Goal: Transaction & Acquisition: Purchase product/service

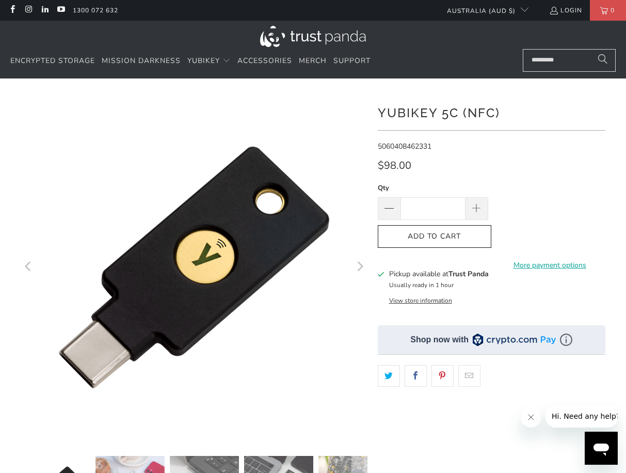
click at [530, 417] on icon "Close message from company" at bounding box center [530, 416] width 5 height 5
click at [431, 305] on div "**********" at bounding box center [492, 320] width 228 height 452
click at [430, 301] on button "View store information" at bounding box center [420, 300] width 63 height 8
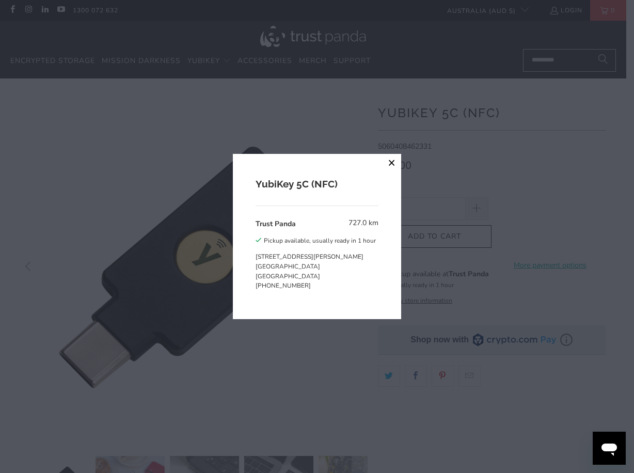
click at [391, 164] on button "close" at bounding box center [391, 163] width 19 height 19
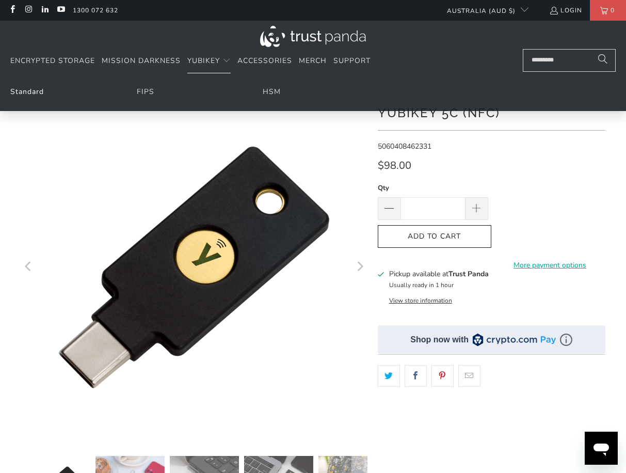
click at [16, 91] on link "Standard" at bounding box center [27, 92] width 34 height 10
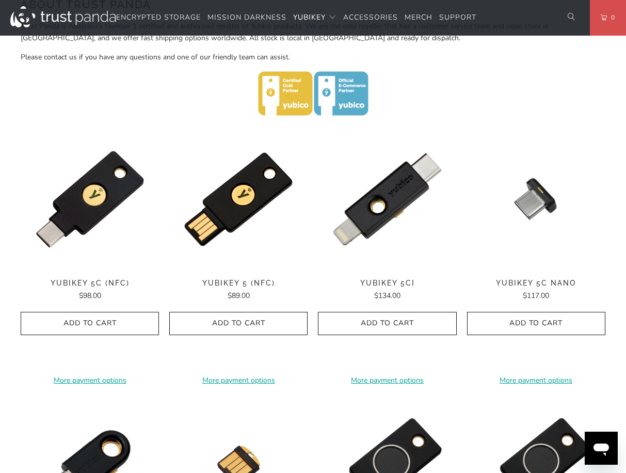
scroll to position [465, 0]
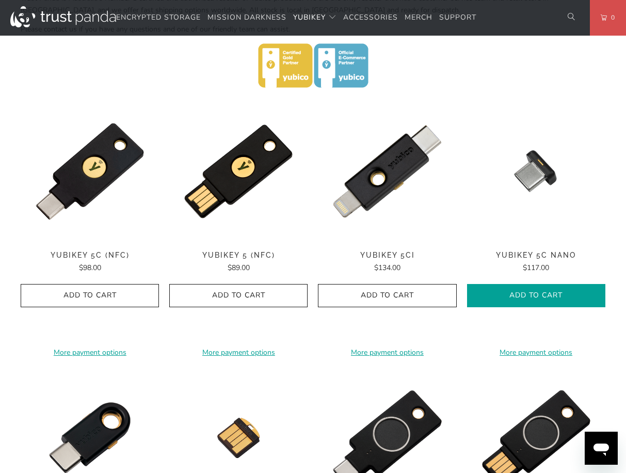
click at [541, 302] on icon "button" at bounding box center [536, 295] width 17 height 17
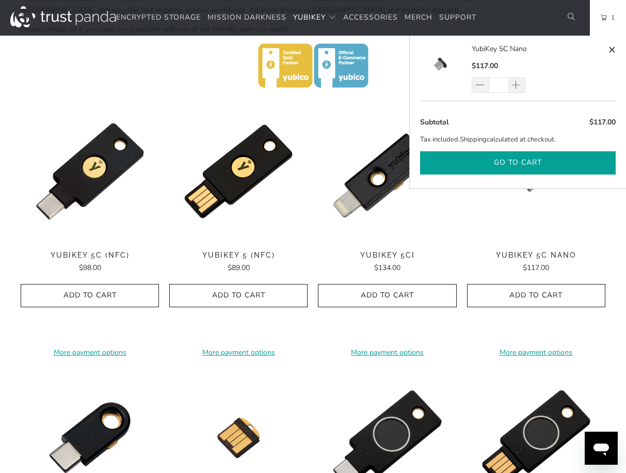
click at [557, 156] on button "Go to cart" at bounding box center [518, 162] width 196 height 23
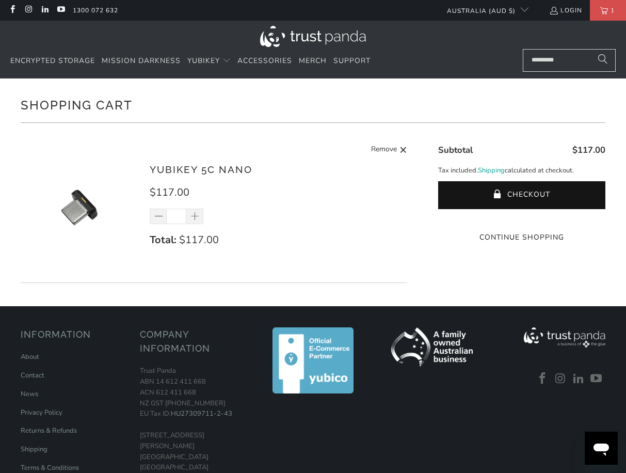
click at [522, 222] on shopify-google-pay-button at bounding box center [523, 218] width 2 height 10
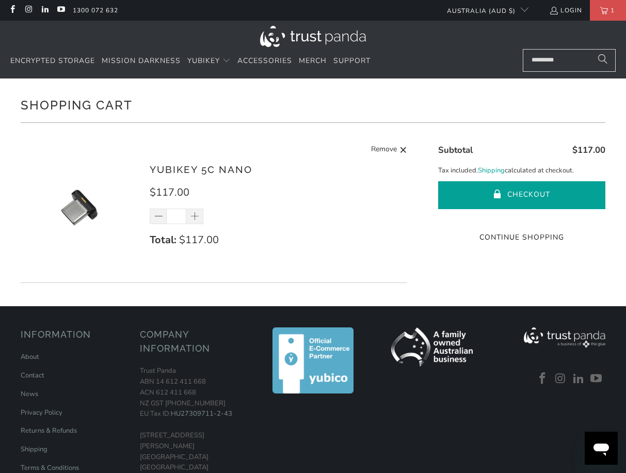
click at [573, 195] on button "Checkout" at bounding box center [521, 195] width 167 height 28
